Goal: Complete application form: Complete application form

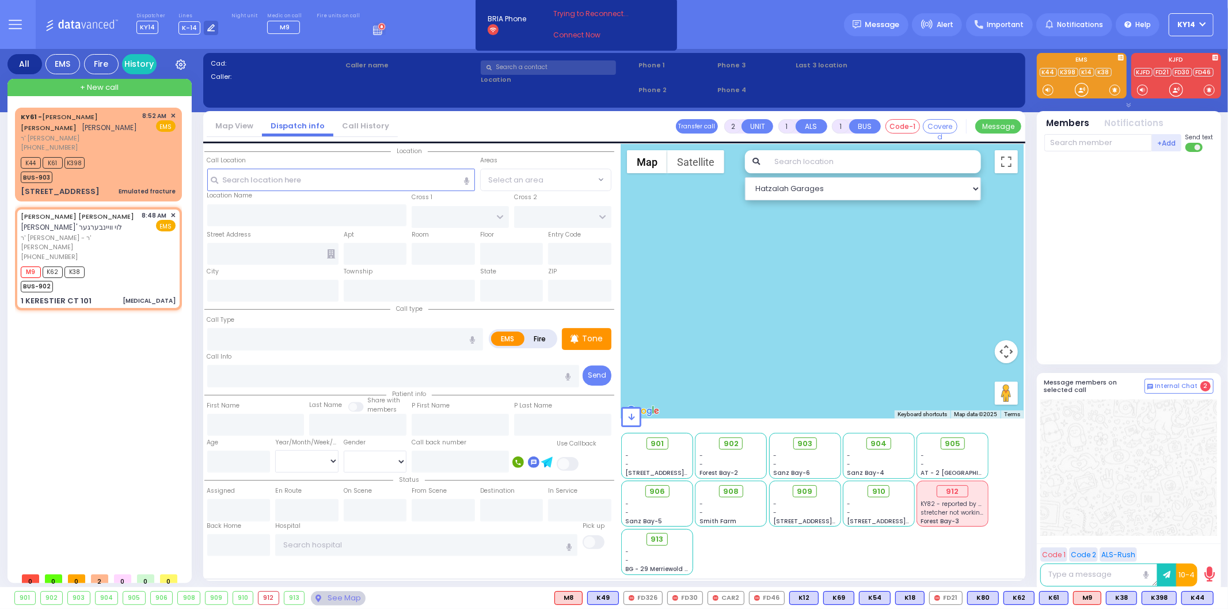
select select
type input "[MEDICAL_DATA]"
radio input "true"
type input "[PERSON_NAME] L."
type input "WEINBERGER"
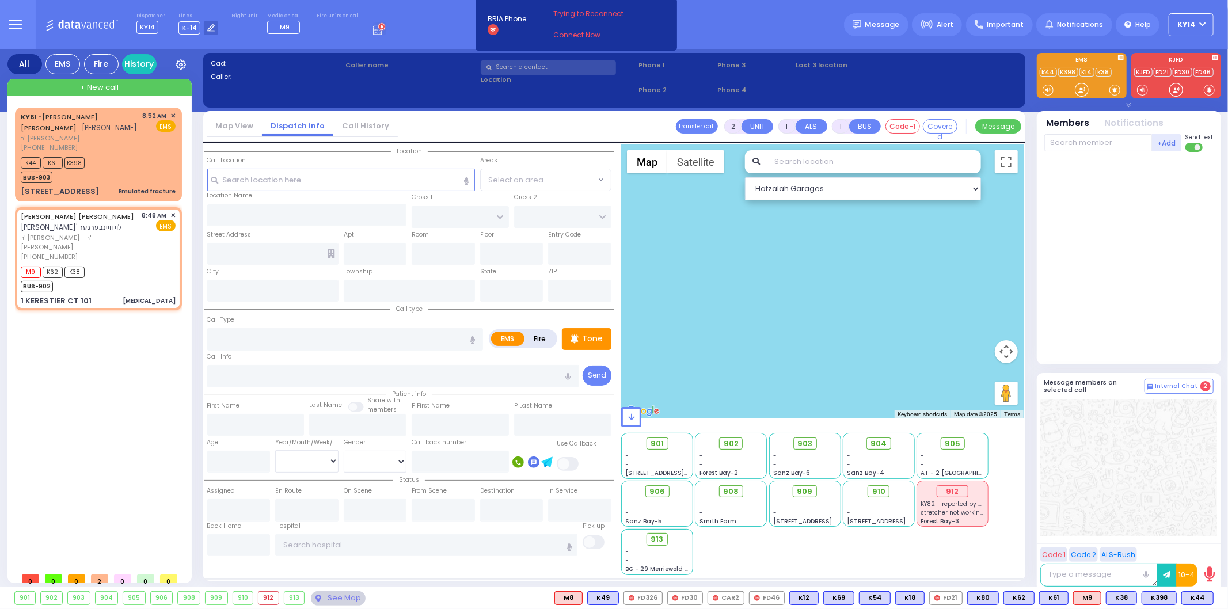
type input "20"
select select "Month"
type input "08:48"
type input "08:54"
select select "Hatzalah Garages"
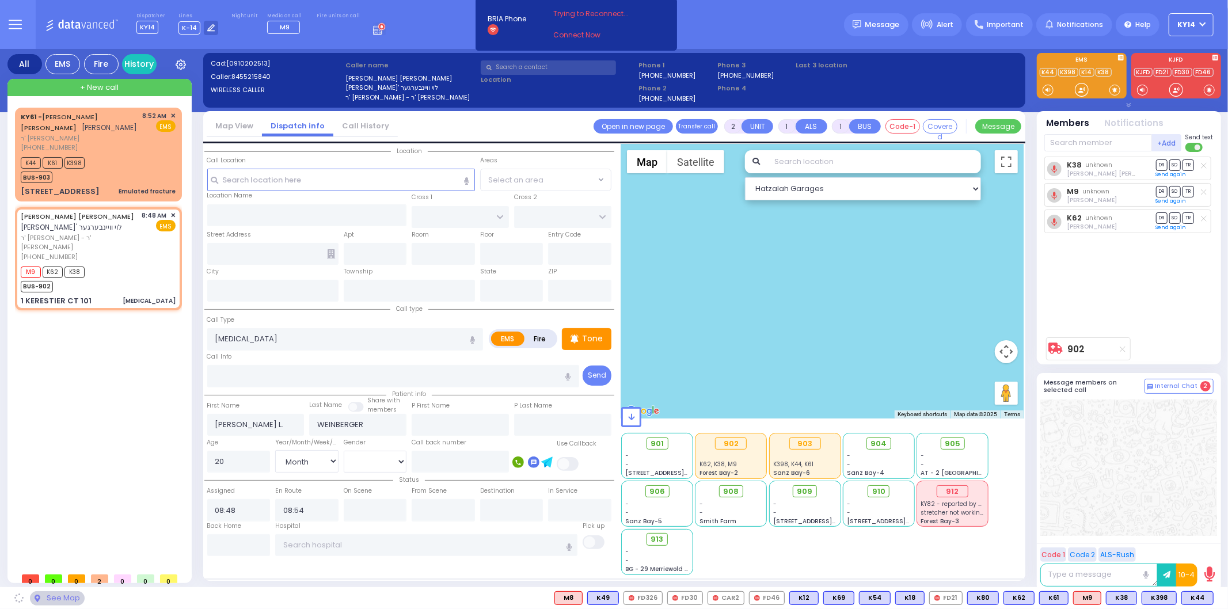
type input "KAHAN DR"
type input "GETZIL BERGER BLVD"
type input "1 KERESTIER CT"
type input "101"
type input "[PERSON_NAME]"
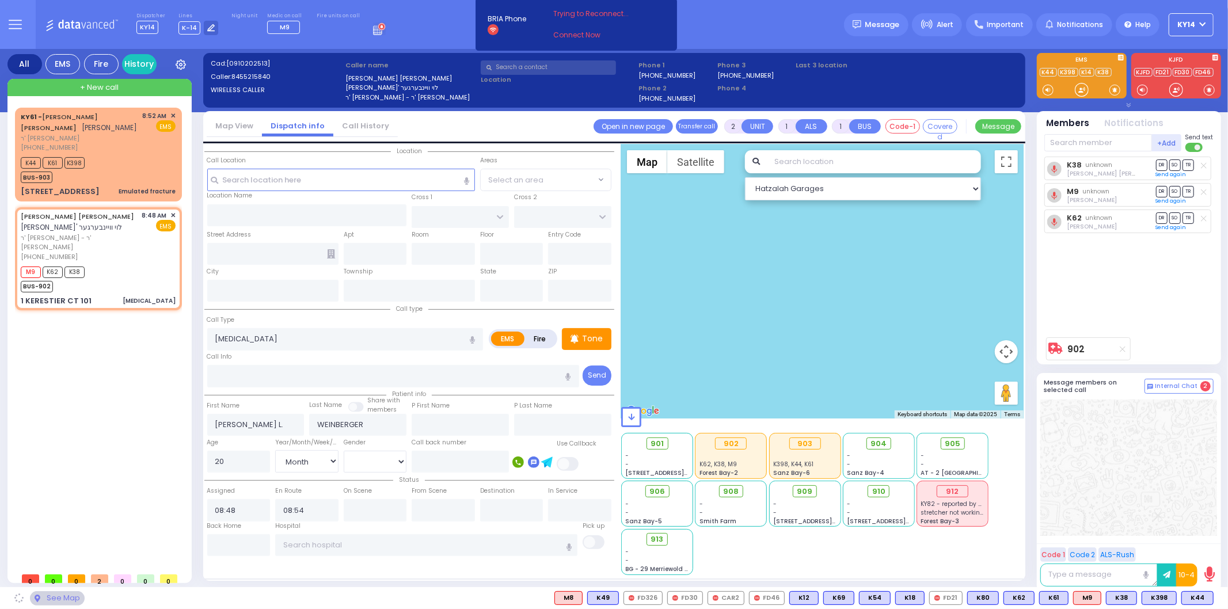
type input "[US_STATE]"
type input "10950"
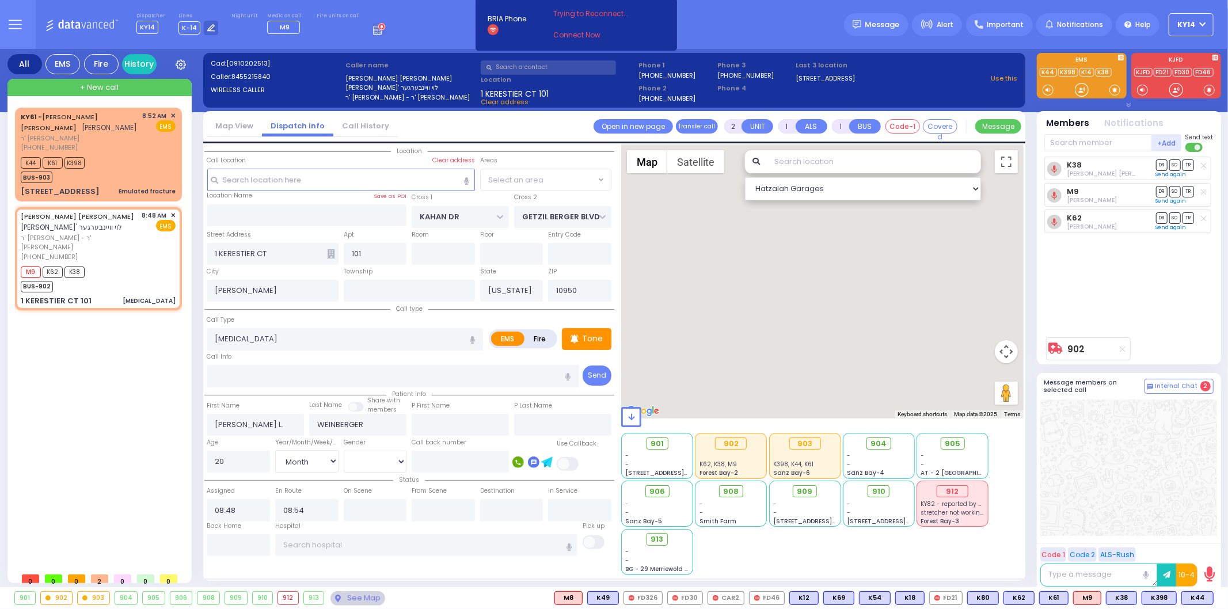
select select "SECTION 4"
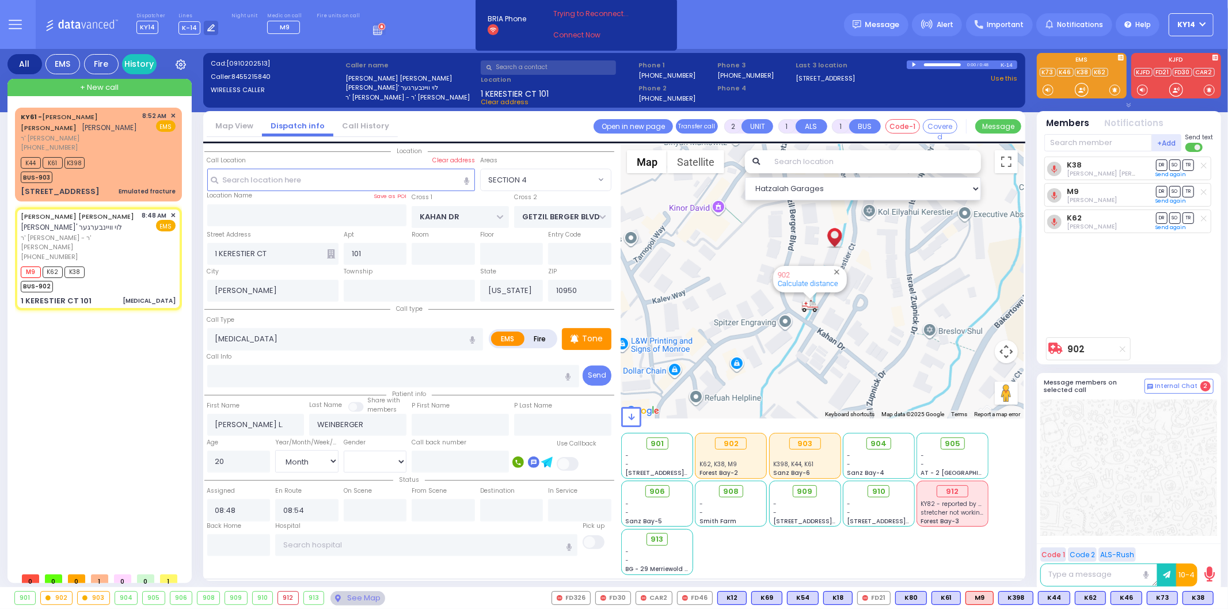
select select
radio input "true"
select select "Month"
type input "09:08"
select select "Hatzalah Garages"
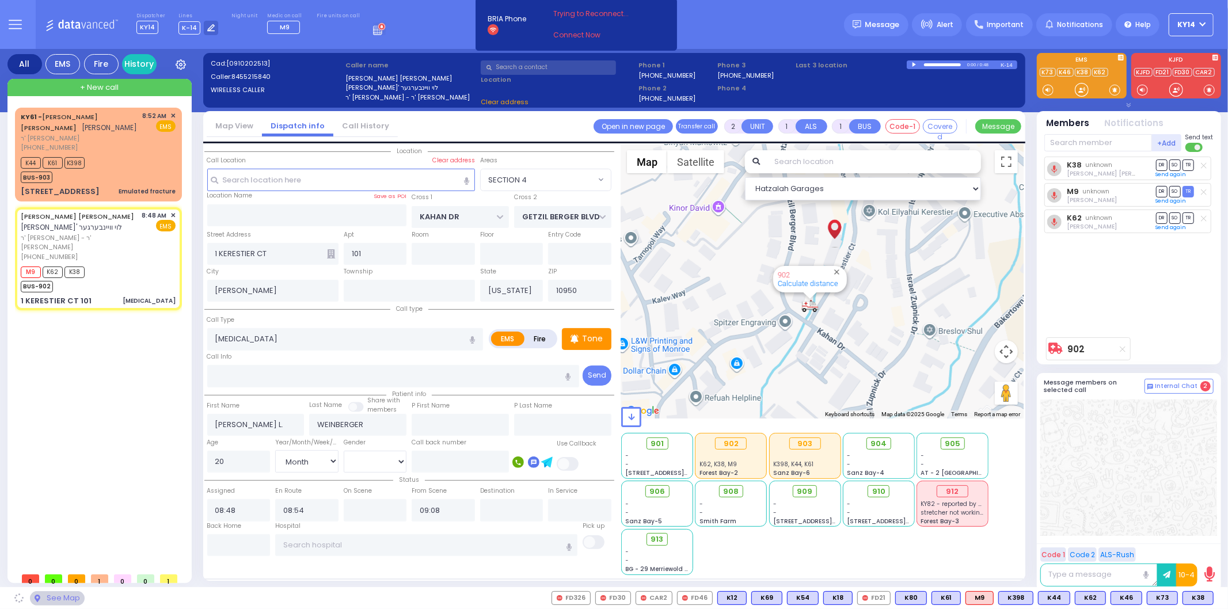
select select
radio input "true"
select select "Month"
select select "Hatzalah Garages"
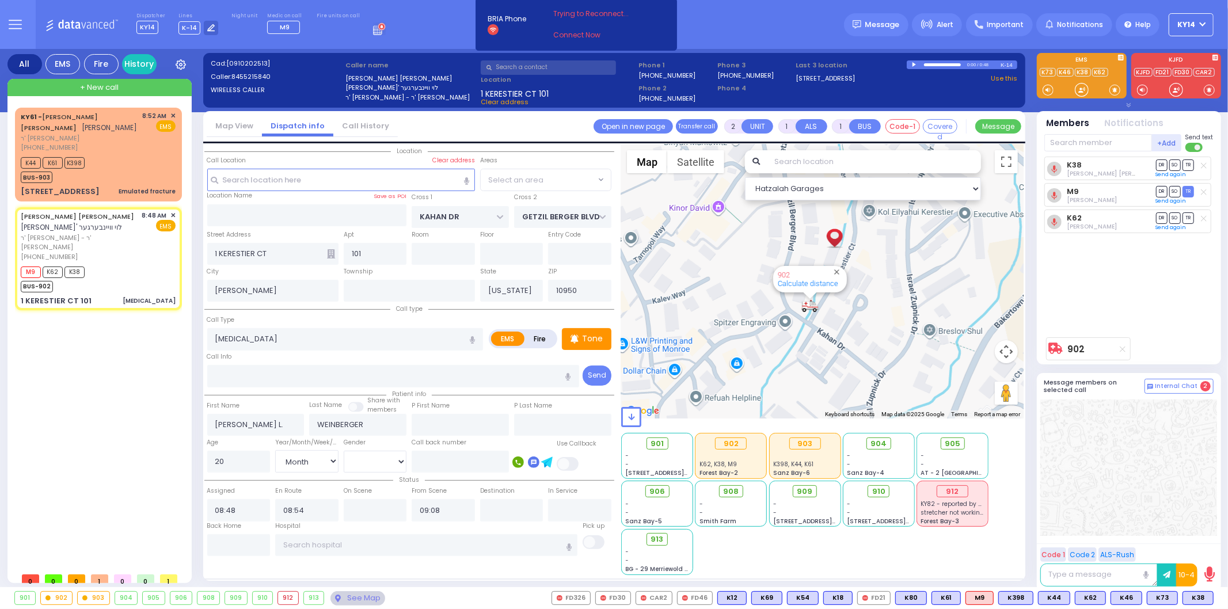
select select "SECTION 4"
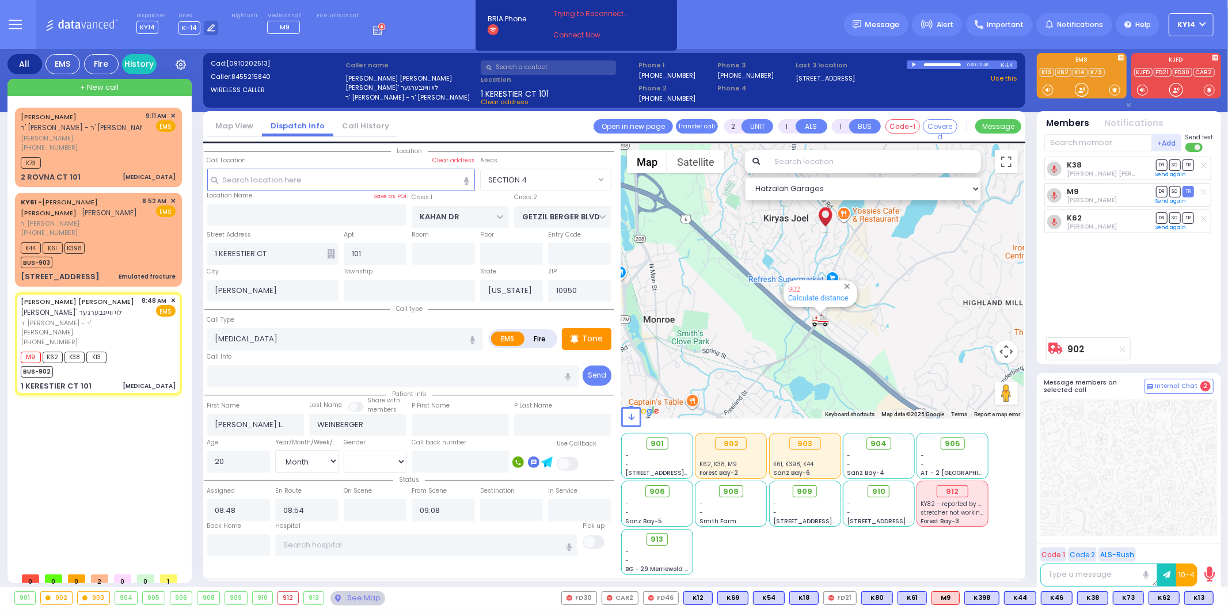
select select
radio input "true"
select select "Month"
select select "Hatzalah Garages"
select select "SECTION 4"
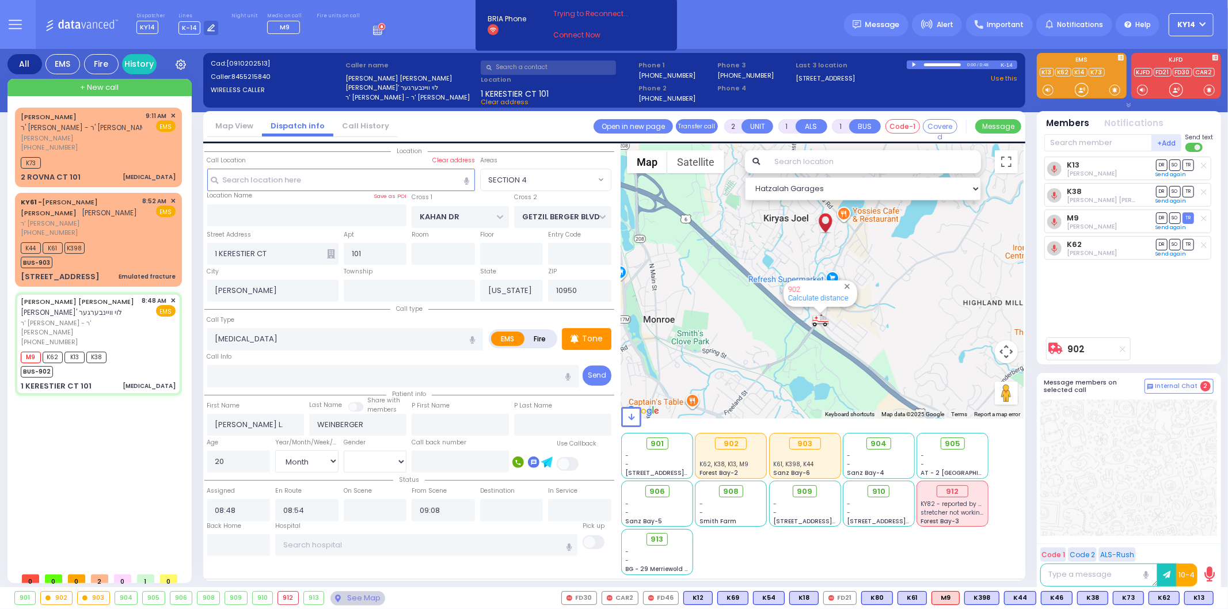
type input "6"
select select
radio input "true"
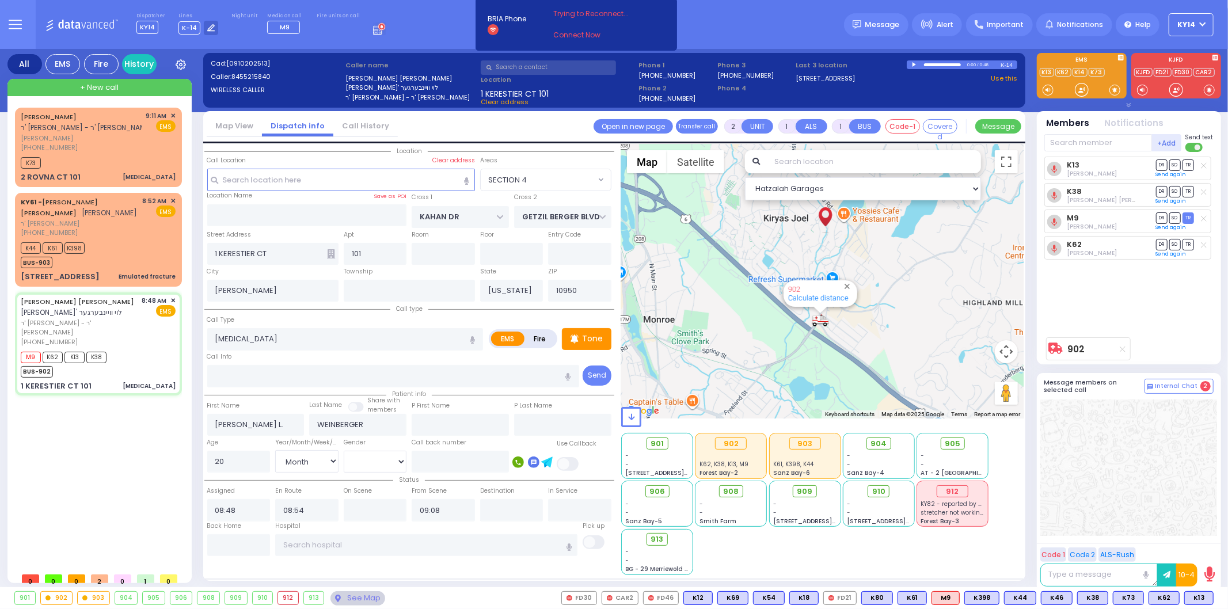
type input "Unknown"
select select "Year"
select select "Hatzalah Garages"
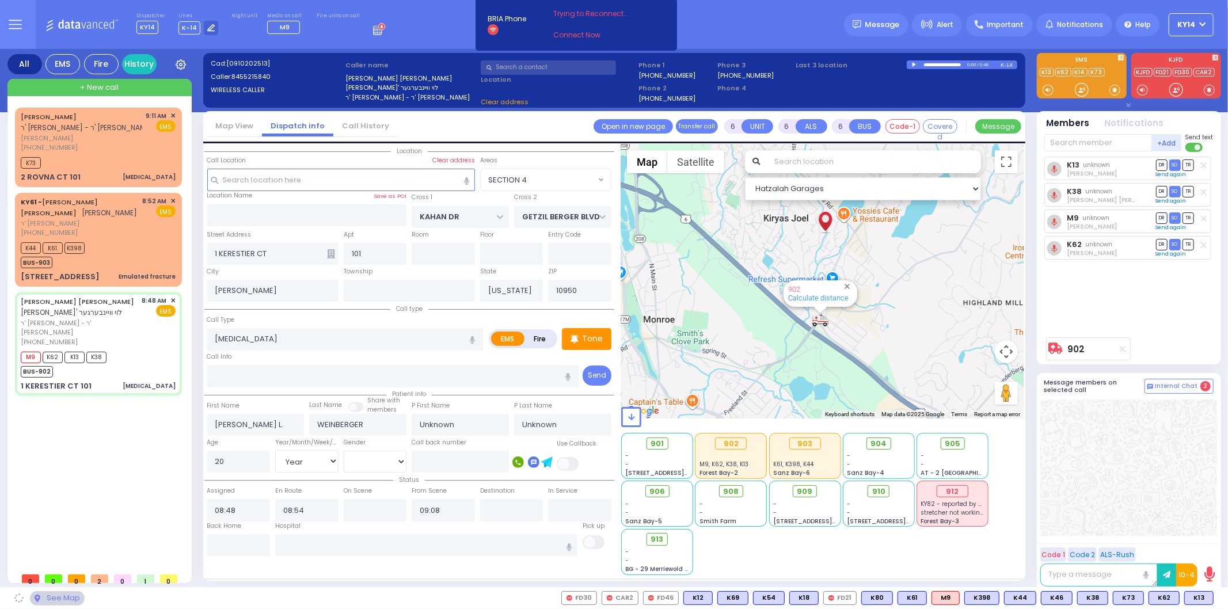
select select
radio input "true"
select select "Year"
select select "Hatzalah Garages"
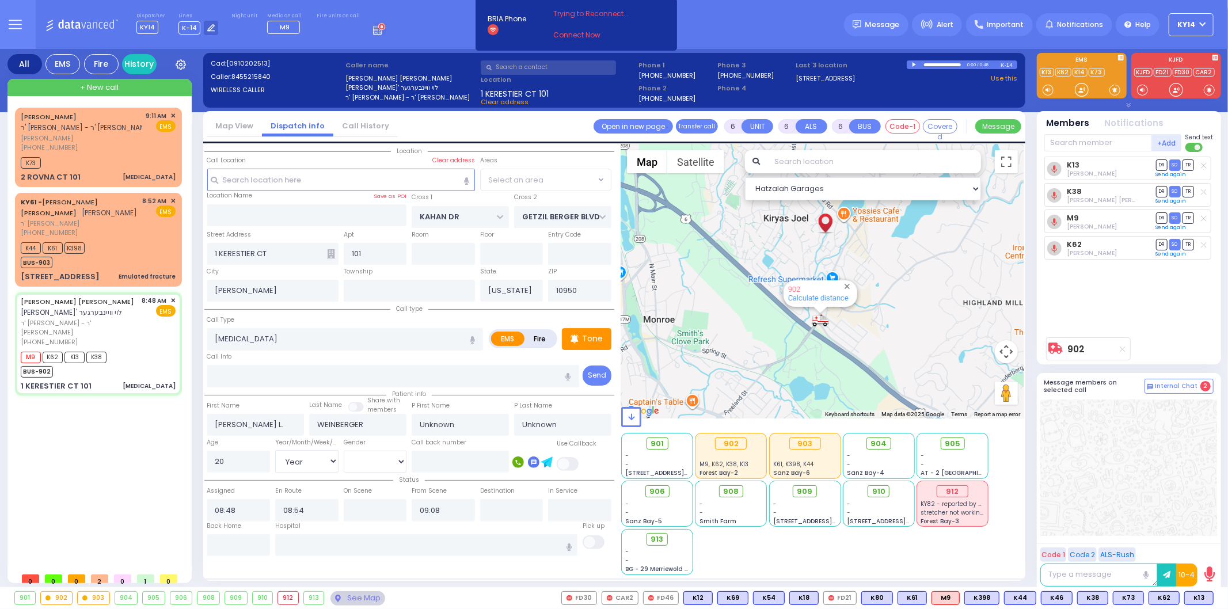
select select "SECTION 4"
select select
radio input "true"
type input "Dovi"
type input "Weinberger"
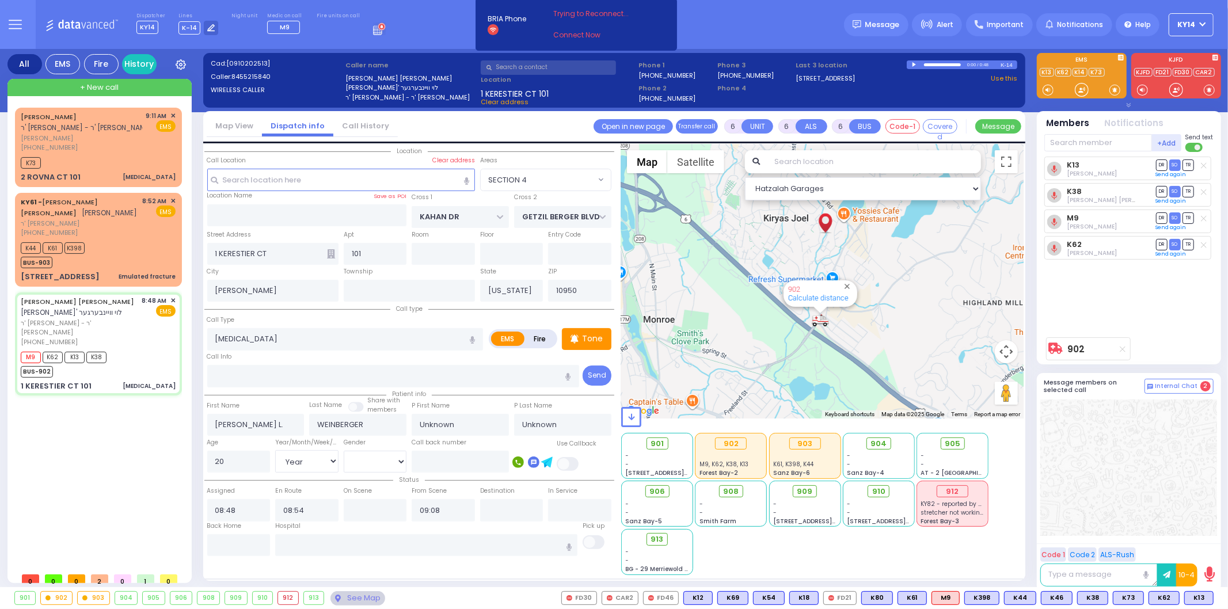
type input "1"
select select "Year"
select select "[DEMOGRAPHIC_DATA]"
select select "Hatzalah Garages"
select select "SECTION 4"
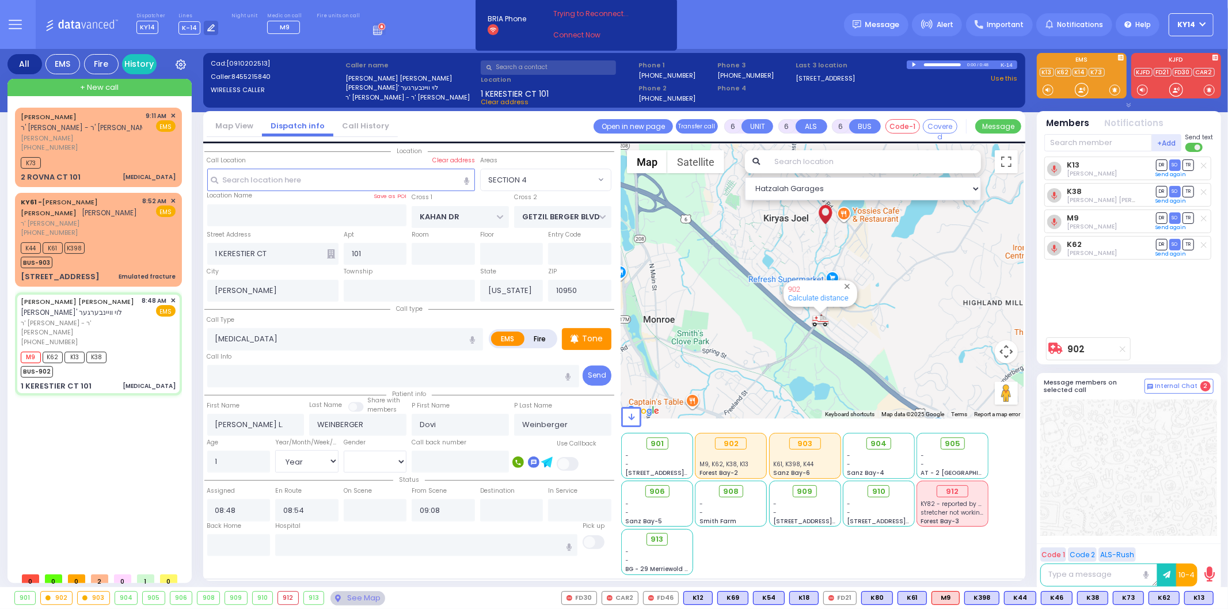
select select
radio input "true"
select select "Year"
select select "[DEMOGRAPHIC_DATA]"
select select "Hatzalah Garages"
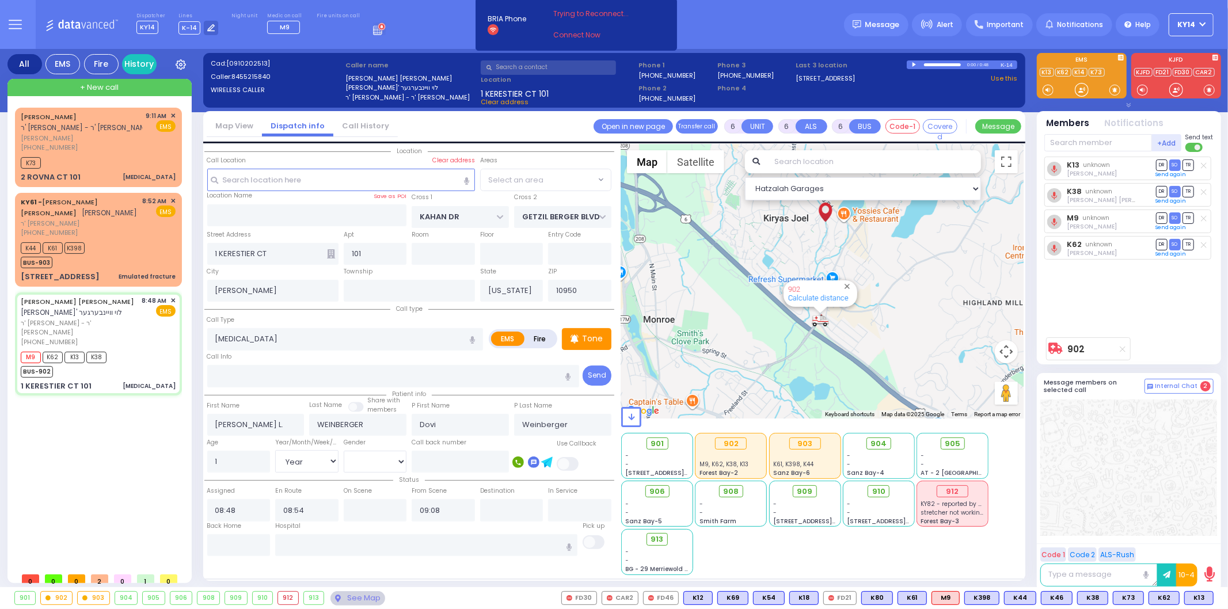
select select "SECTION 4"
select select
radio input "true"
select select "Year"
select select "[DEMOGRAPHIC_DATA]"
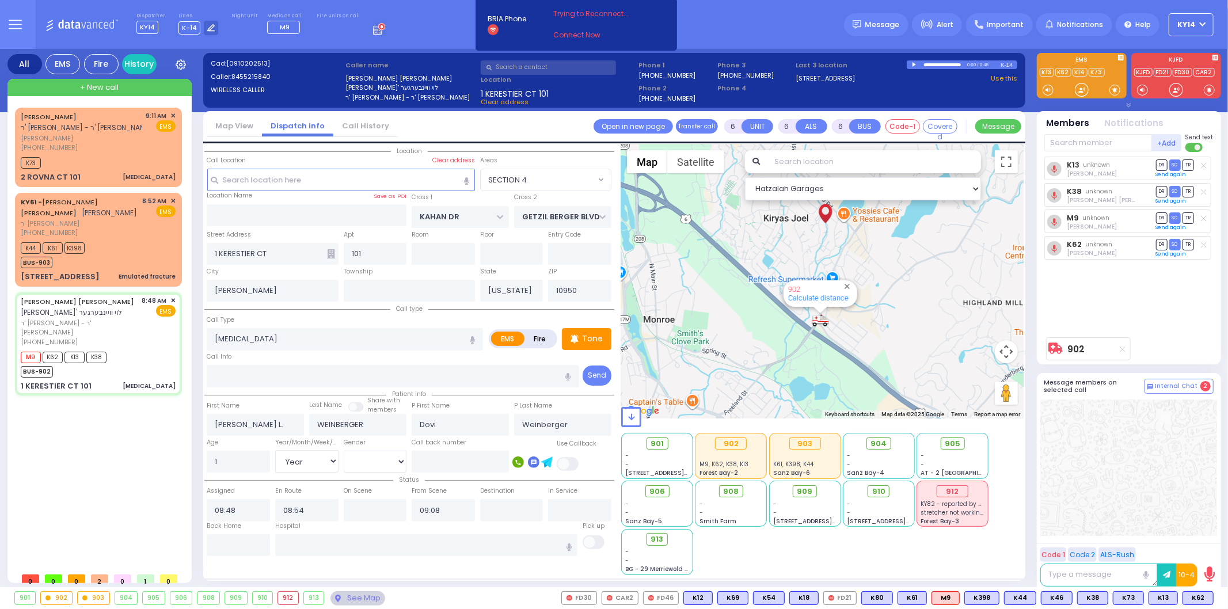
select select "Hatzalah Garages"
select select "SECTION 4"
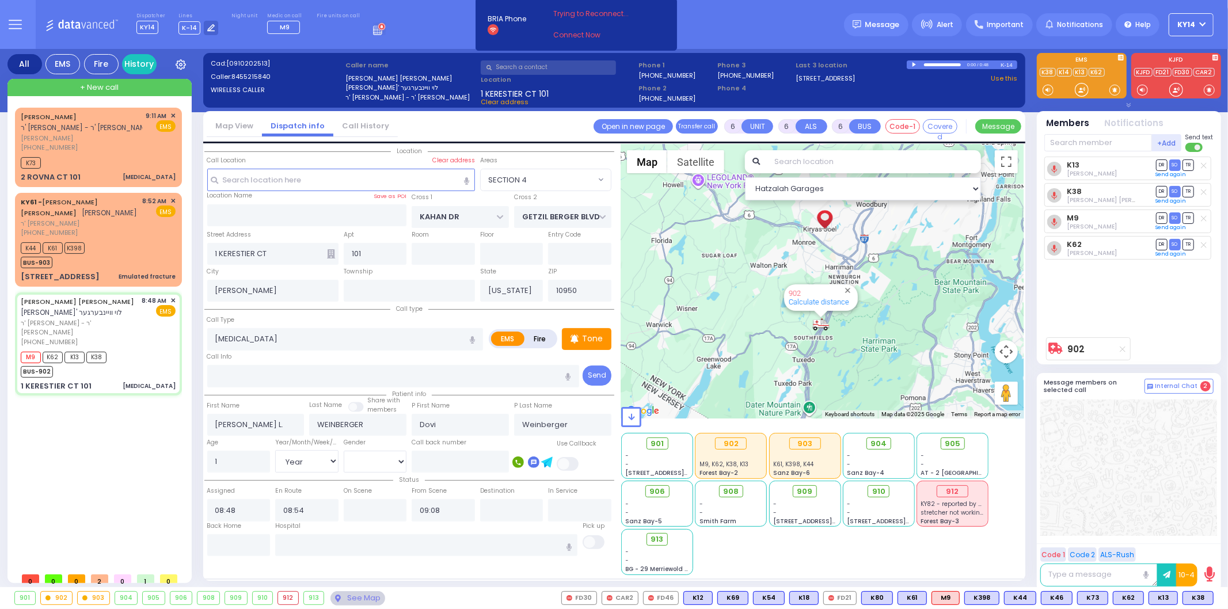
select select
radio input "true"
select select "Year"
select select "[DEMOGRAPHIC_DATA]"
select select "Hatzalah Garages"
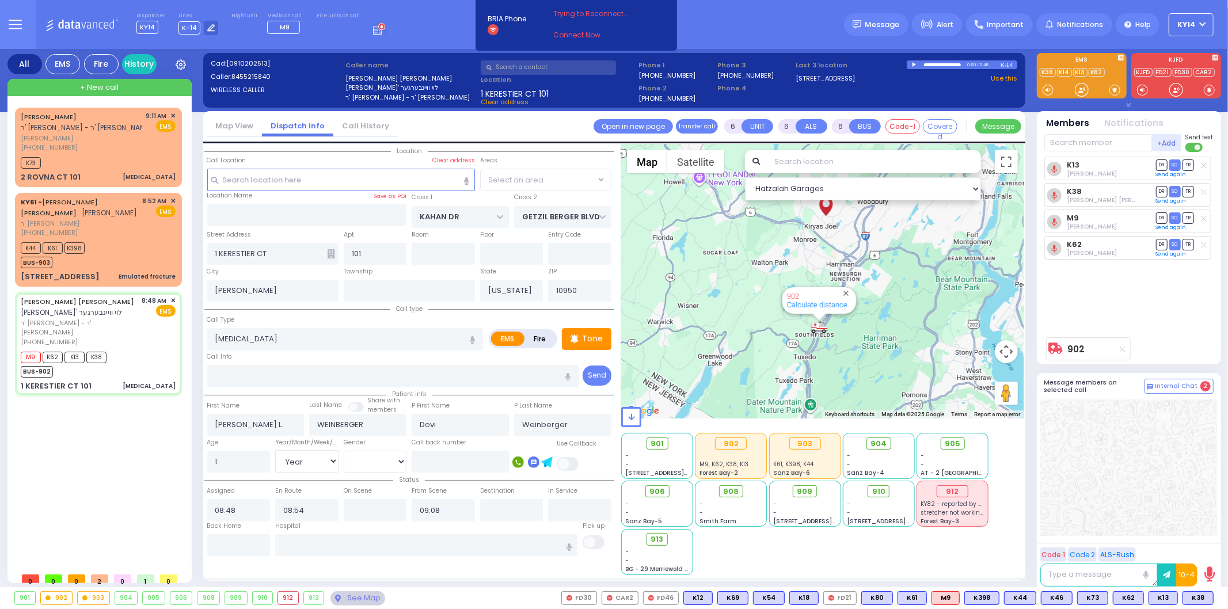
select select "SECTION 4"
select select
radio input "true"
select select "Year"
select select "[DEMOGRAPHIC_DATA]"
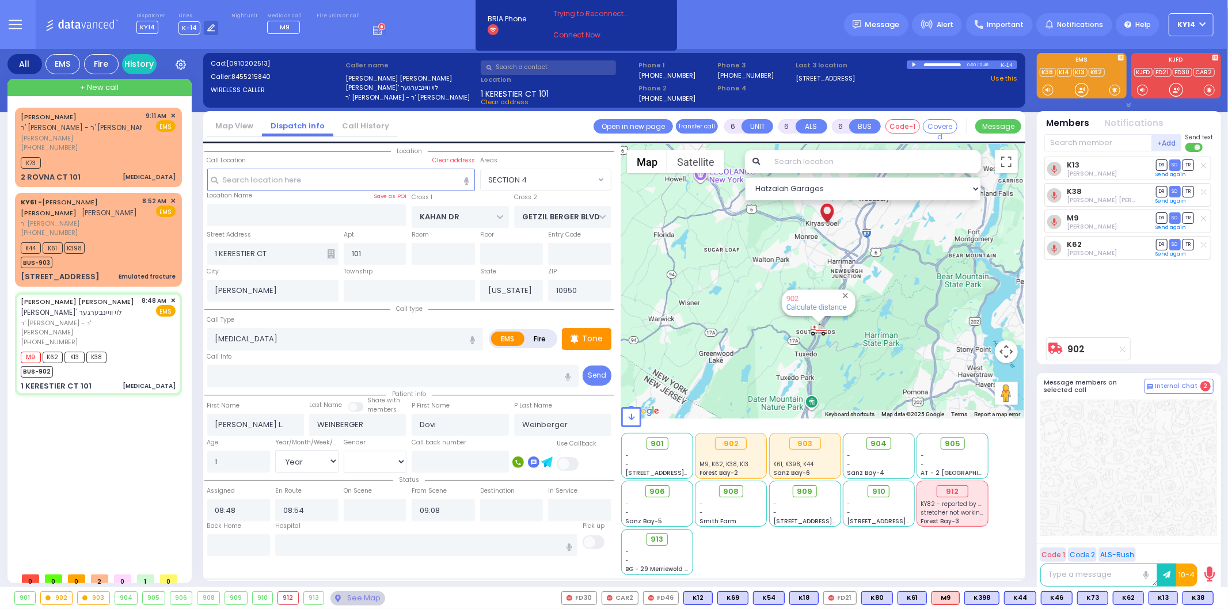
select select "Hatzalah Garages"
select select "SECTION 4"
